Goal: Task Accomplishment & Management: Manage account settings

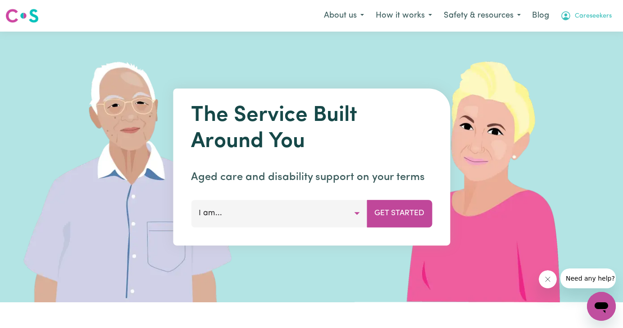
click at [570, 15] on icon "My Account" at bounding box center [566, 15] width 9 height 9
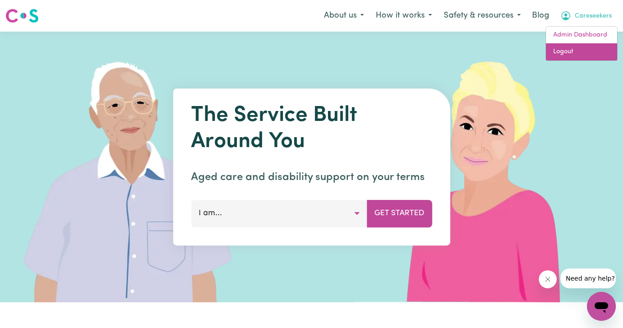
click at [568, 46] on link "Logout" at bounding box center [581, 51] width 71 height 17
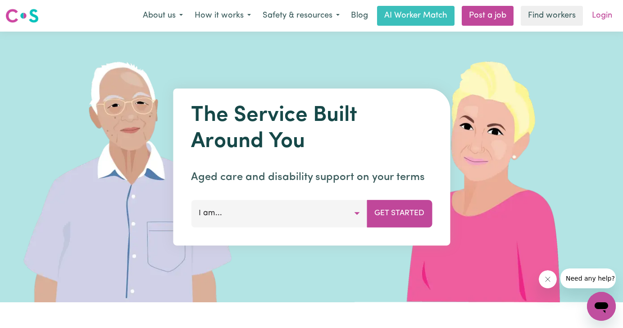
click at [601, 17] on link "Login" at bounding box center [602, 16] width 31 height 20
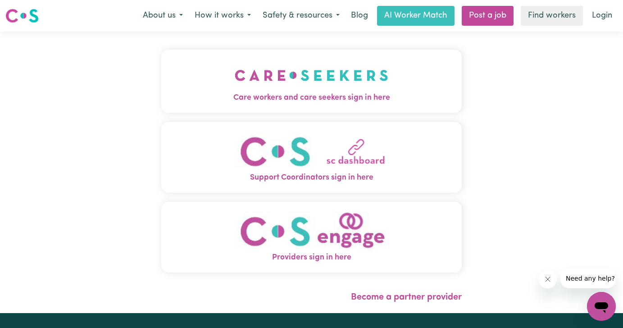
click at [205, 87] on button "Care workers and care seekers sign in here" at bounding box center [311, 81] width 301 height 63
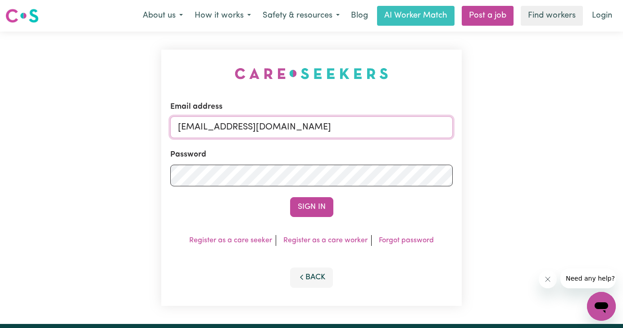
drag, startPoint x: 328, startPoint y: 131, endPoint x: 69, endPoint y: 88, distance: 262.7
click at [71, 88] on div "Email address admin@careseekers.com.au Password Sign In Register as a care seek…" at bounding box center [311, 178] width 623 height 292
type input "florenzkeirtcuizon+client@gmail.com"
drag, startPoint x: 332, startPoint y: 124, endPoint x: 102, endPoint y: 118, distance: 230.5
click at [102, 118] on div "Email address florenzkeirtcuizon+client@gmail.com Password Sign In Register as …" at bounding box center [311, 178] width 623 height 292
